Goal: Download file/media: Obtain a digital file from the website

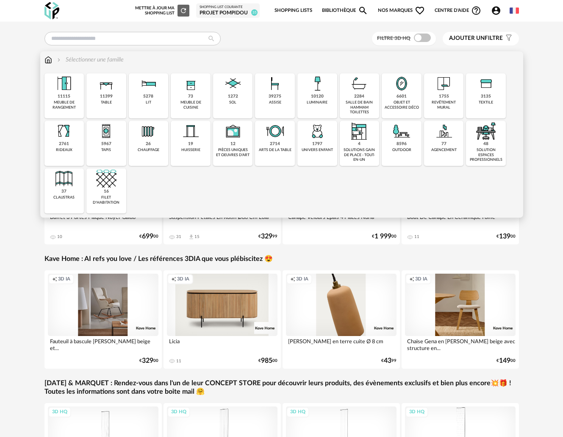
drag, startPoint x: 416, startPoint y: 104, endPoint x: 404, endPoint y: 105, distance: 11.5
click at [416, 104] on div "objet et accessoire déco" at bounding box center [401, 105] width 35 height 10
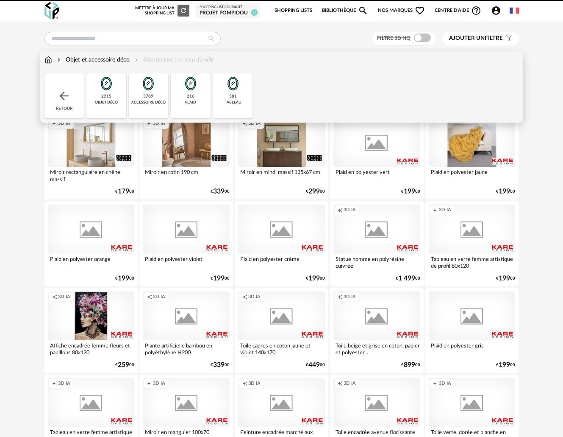
click at [404, 105] on div "Close icon Retour 2215 objet déco 3789 accessoire déco 216 plaid 381 tableau" at bounding box center [282, 95] width 475 height 45
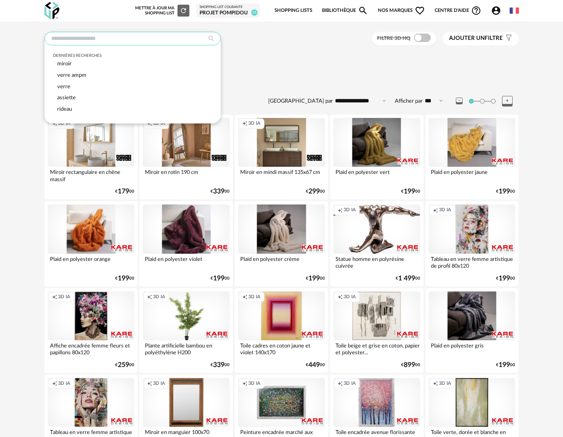
click at [136, 42] on input "text" at bounding box center [133, 39] width 176 height 14
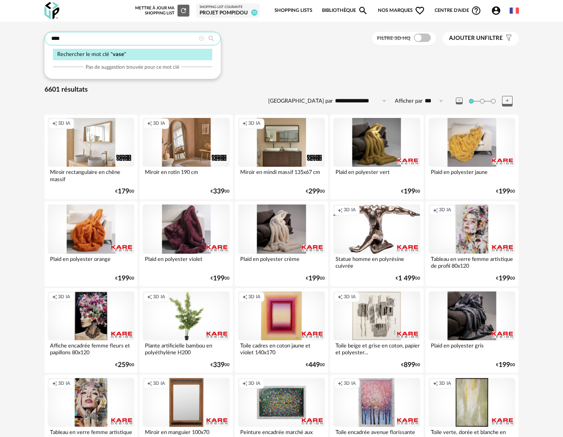
type input "****"
type input "**********"
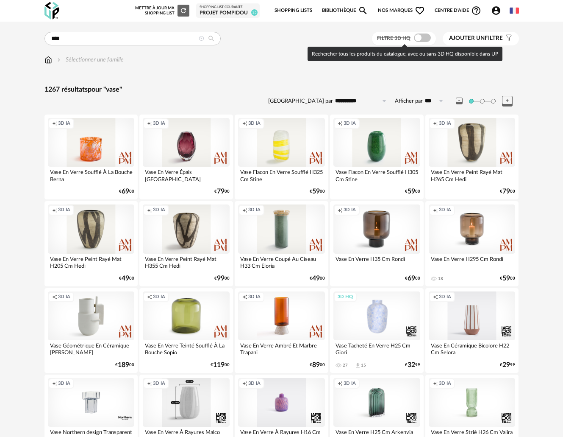
click at [421, 39] on span at bounding box center [422, 37] width 17 height 8
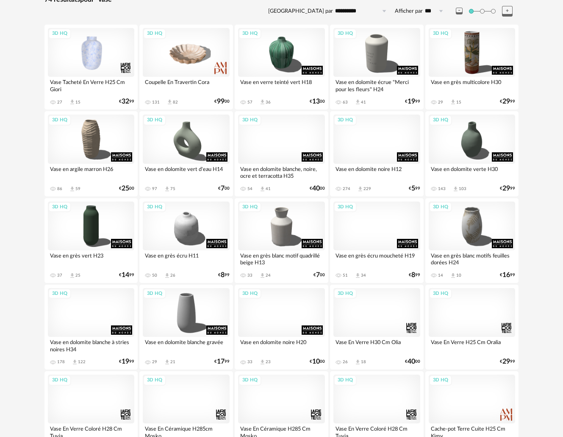
scroll to position [107, 0]
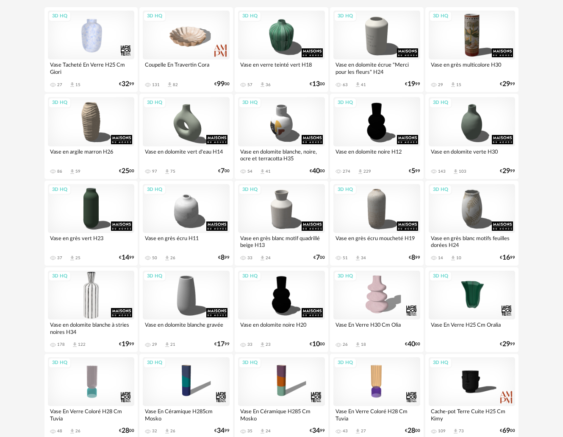
click at [96, 296] on div "3D HQ" at bounding box center [91, 294] width 87 height 49
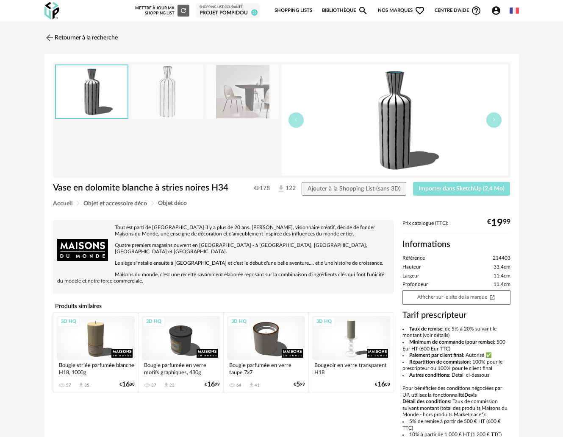
click at [456, 190] on span "Importer dans SketchUp (2,4 Mo)" at bounding box center [462, 189] width 86 height 6
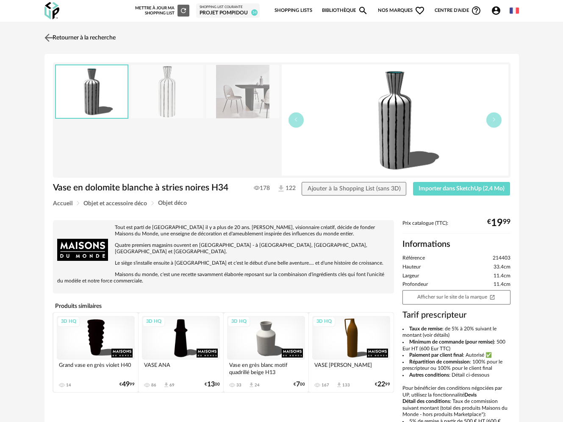
click at [47, 36] on img at bounding box center [48, 37] width 12 height 12
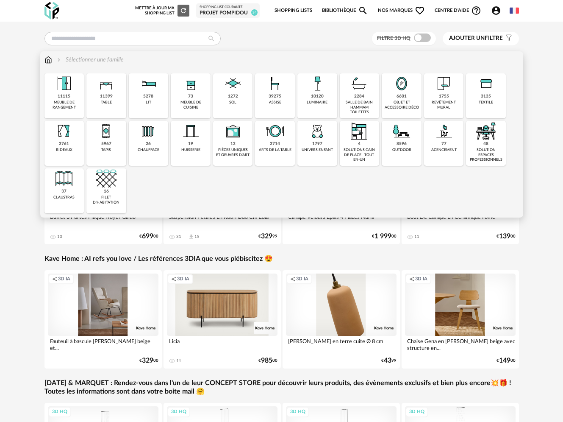
click at [405, 101] on div "objet et accessoire déco" at bounding box center [401, 105] width 35 height 10
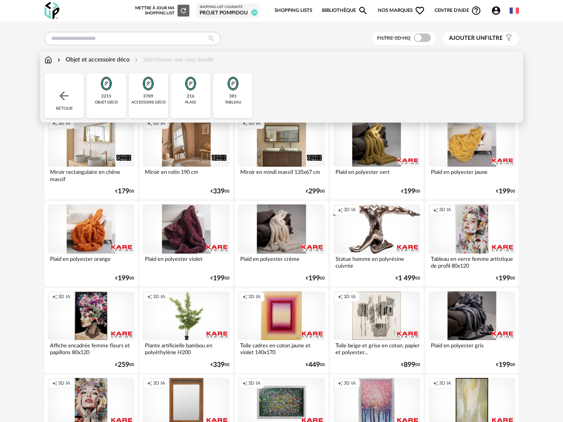
click at [105, 99] on div "2215" at bounding box center [106, 97] width 10 height 6
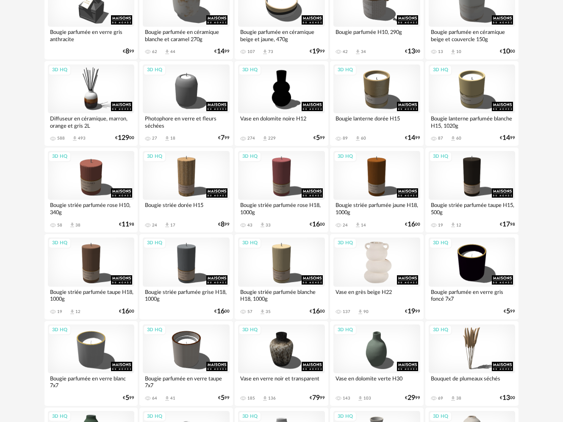
scroll to position [794, 0]
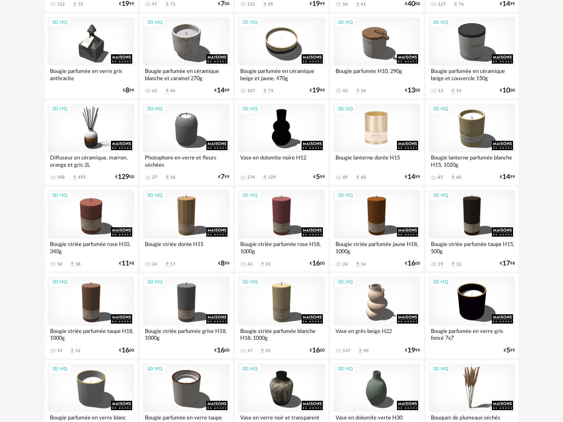
click at [382, 125] on div "3D HQ" at bounding box center [377, 127] width 87 height 49
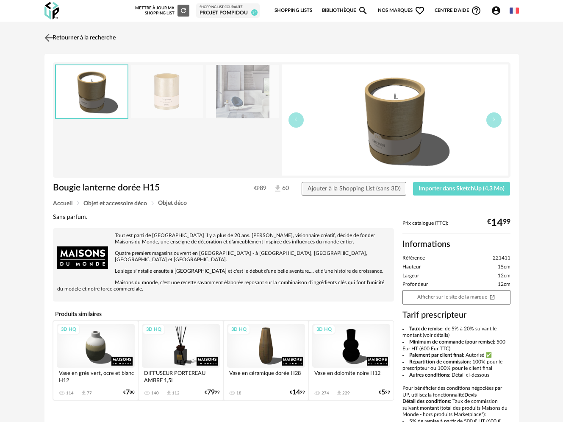
click at [112, 35] on link "Retourner à la recherche" at bounding box center [78, 37] width 73 height 19
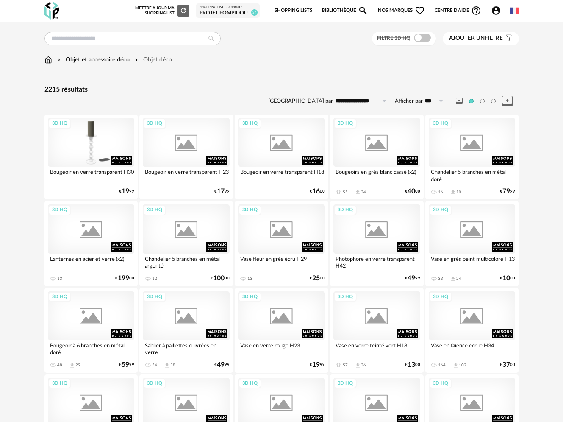
scroll to position [794, 0]
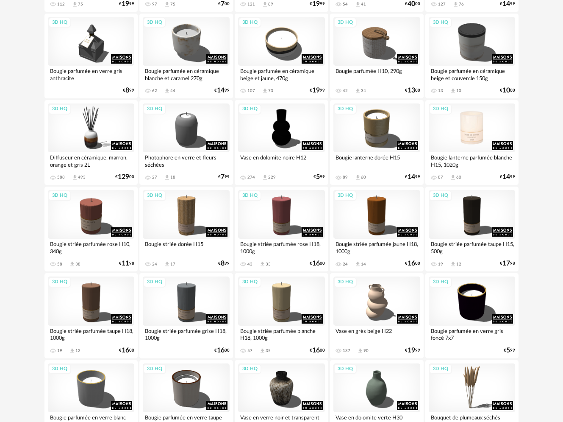
click at [467, 111] on div "3D HQ" at bounding box center [472, 127] width 87 height 49
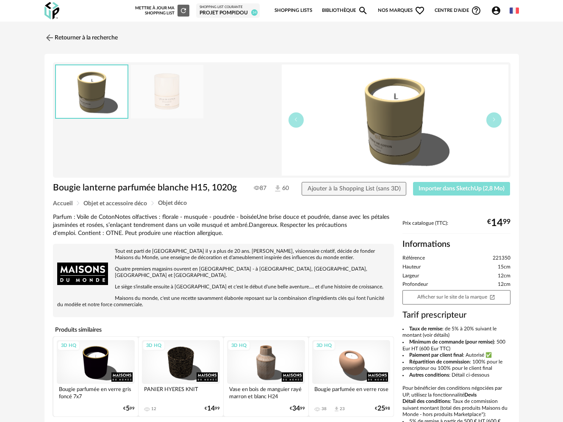
click at [451, 191] on span "Importer dans SketchUp (2,8 Mo)" at bounding box center [462, 189] width 86 height 6
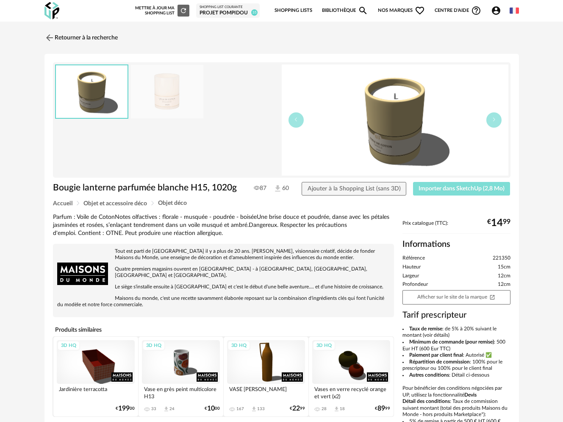
click at [449, 187] on span "Importer dans SketchUp (2,8 Mo)" at bounding box center [462, 189] width 86 height 6
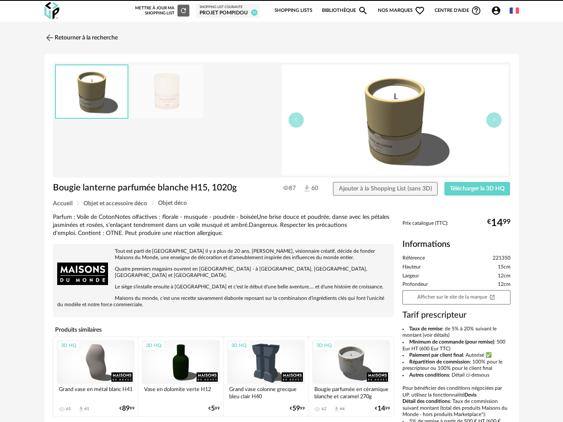
drag, startPoint x: 71, startPoint y: 36, endPoint x: 57, endPoint y: 22, distance: 19.8
click at [71, 36] on link "Retourner à la recherche" at bounding box center [81, 37] width 73 height 19
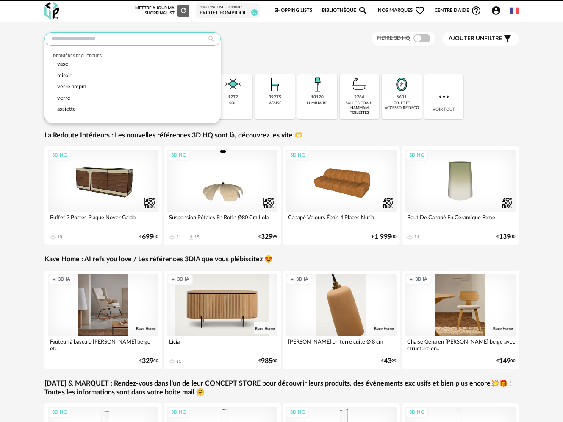
click at [111, 37] on input "text" at bounding box center [133, 39] width 176 height 14
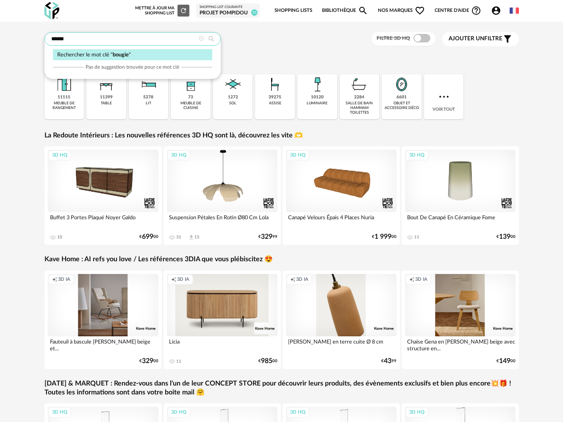
type input "******"
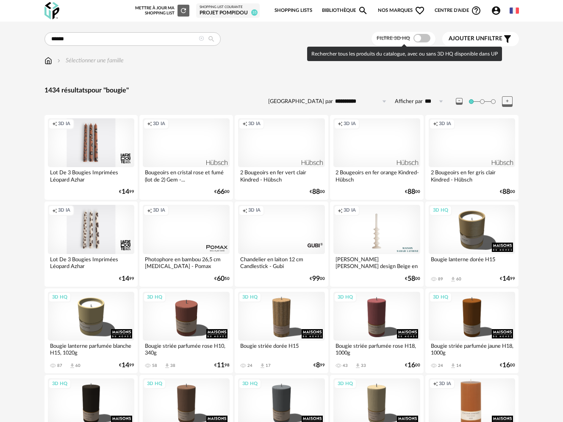
click at [422, 34] on label "Filtre 3D HQ" at bounding box center [405, 37] width 56 height 7
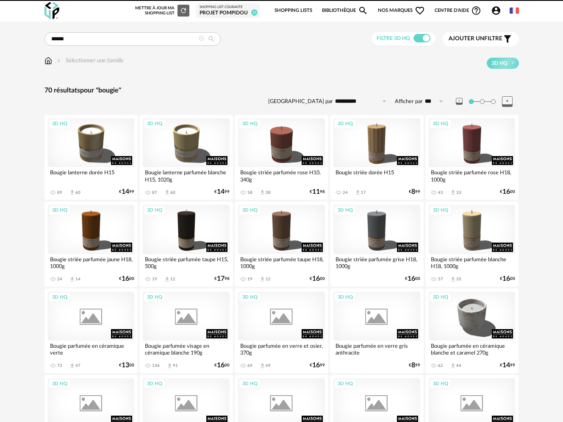
click at [423, 36] on span at bounding box center [422, 38] width 17 height 8
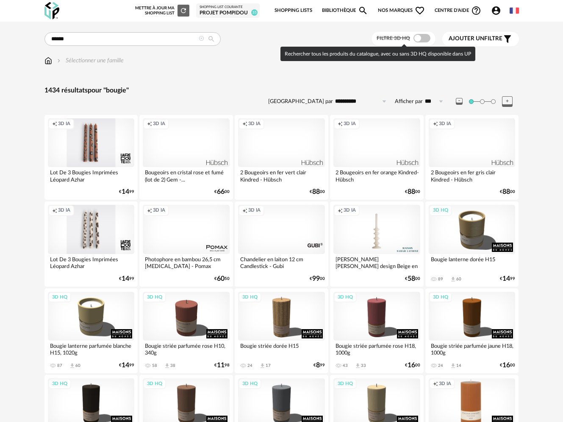
click at [420, 37] on span at bounding box center [422, 38] width 17 height 8
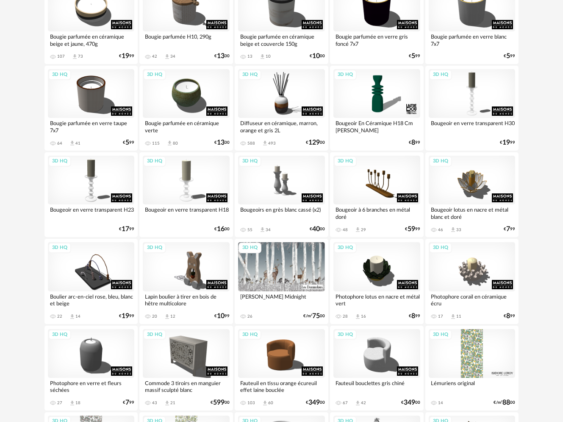
scroll to position [396, 0]
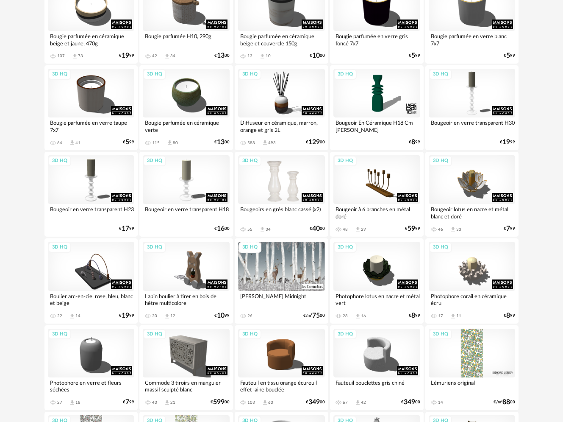
click at [278, 190] on div "3D HQ" at bounding box center [281, 179] width 87 height 49
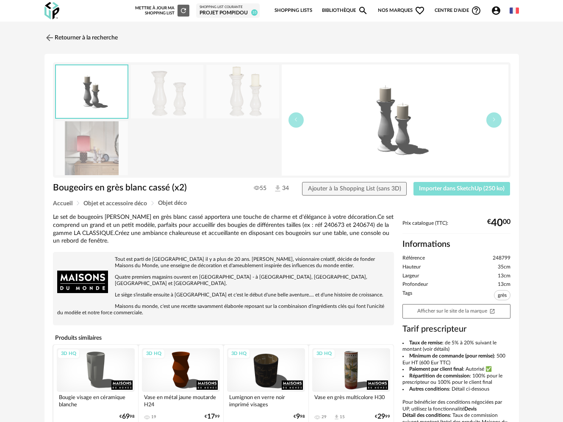
click at [454, 187] on span "Importer dans SketchUp (250 ko)" at bounding box center [462, 189] width 86 height 6
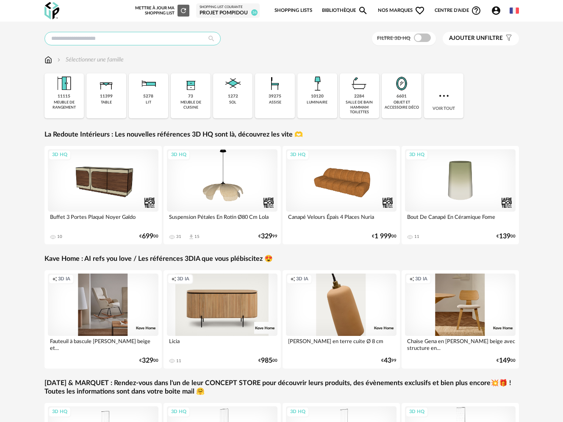
click at [99, 39] on input "text" at bounding box center [133, 39] width 176 height 14
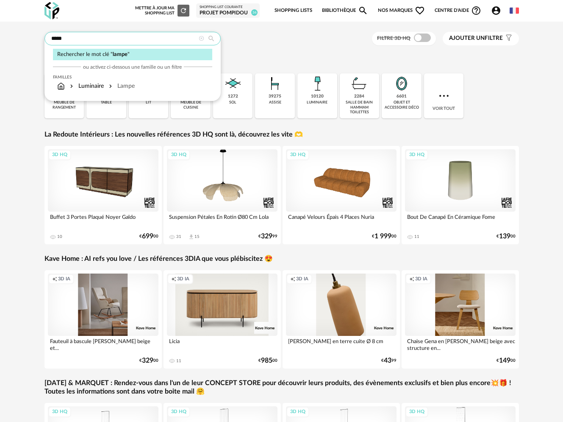
type input "*****"
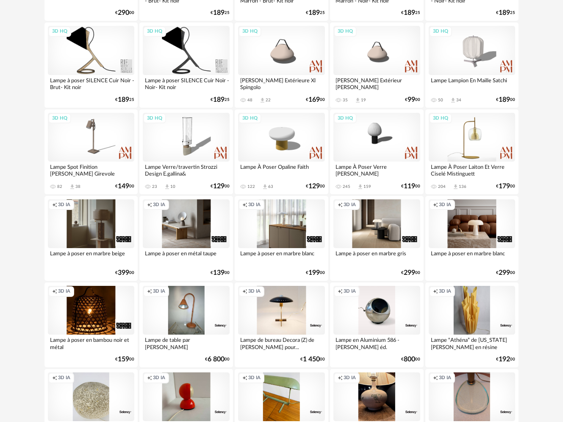
scroll to position [150, 0]
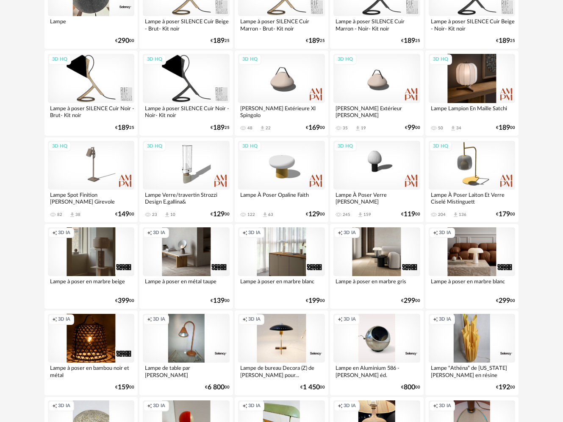
click at [486, 84] on div "3D HQ" at bounding box center [472, 78] width 87 height 49
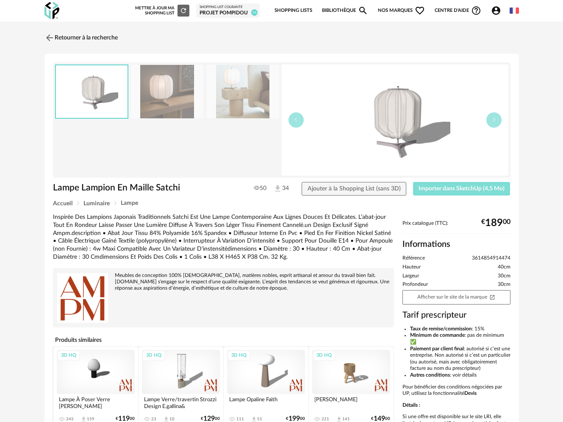
click at [467, 190] on span "Importer dans SketchUp (4,5 Mo)" at bounding box center [462, 189] width 86 height 6
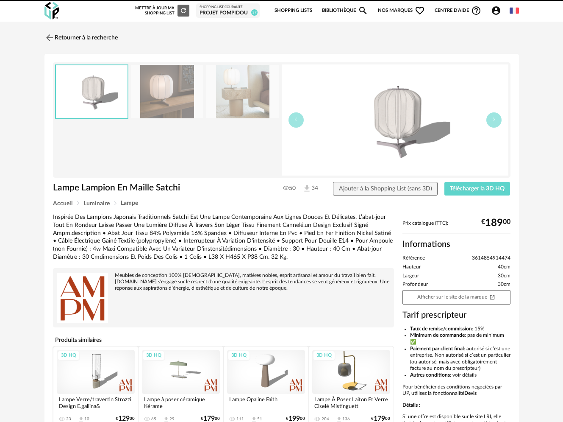
click at [245, 103] on img at bounding box center [242, 92] width 73 height 54
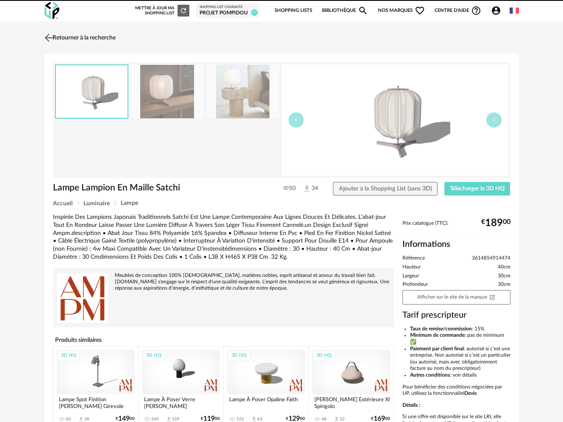
click at [92, 39] on link "Retourner à la recherche" at bounding box center [78, 37] width 73 height 19
